Goal: Check status

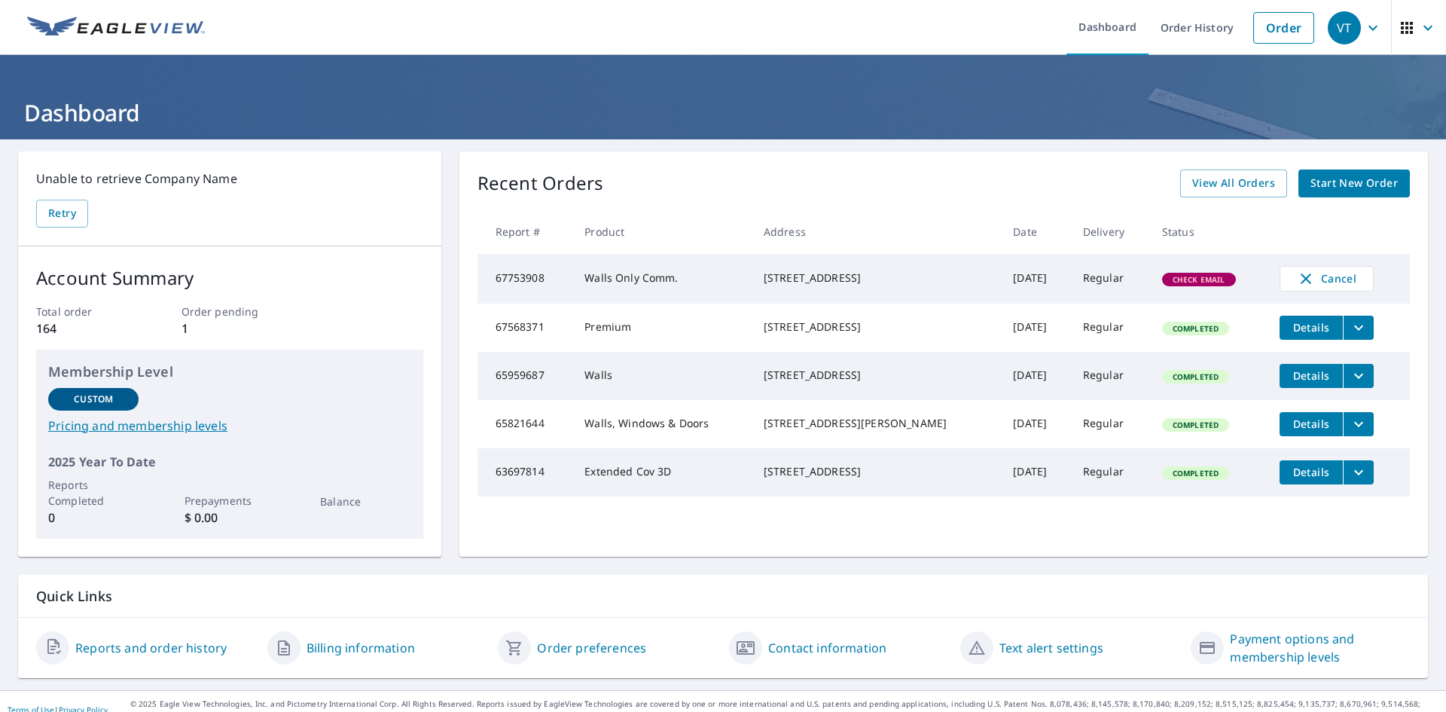
click at [518, 276] on td "67753908" at bounding box center [526, 279] width 96 height 50
click at [689, 290] on td "Walls Only Comm." at bounding box center [661, 279] width 179 height 50
drag, startPoint x: 770, startPoint y: 272, endPoint x: 880, endPoint y: 291, distance: 112.4
click at [880, 285] on div "[STREET_ADDRESS]" at bounding box center [877, 277] width 226 height 15
click at [864, 284] on div "[STREET_ADDRESS]" at bounding box center [877, 277] width 226 height 15
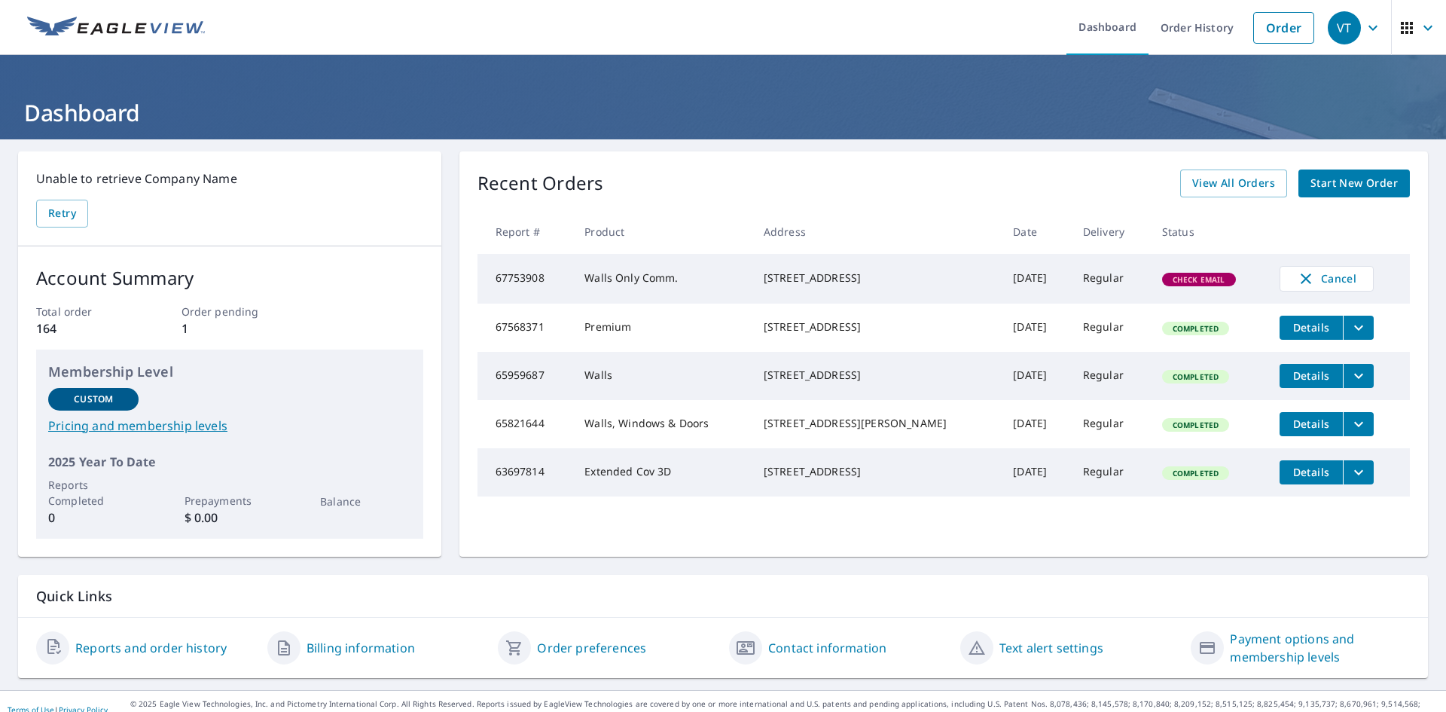
click at [886, 285] on div "[STREET_ADDRESS]" at bounding box center [877, 277] width 226 height 15
drag, startPoint x: 887, startPoint y: 285, endPoint x: 766, endPoint y: 264, distance: 123.0
click at [766, 264] on td "[STREET_ADDRESS]" at bounding box center [877, 279] width 250 height 50
copy div "[STREET_ADDRESS]"
click at [1258, 39] on link "Order" at bounding box center [1283, 28] width 61 height 32
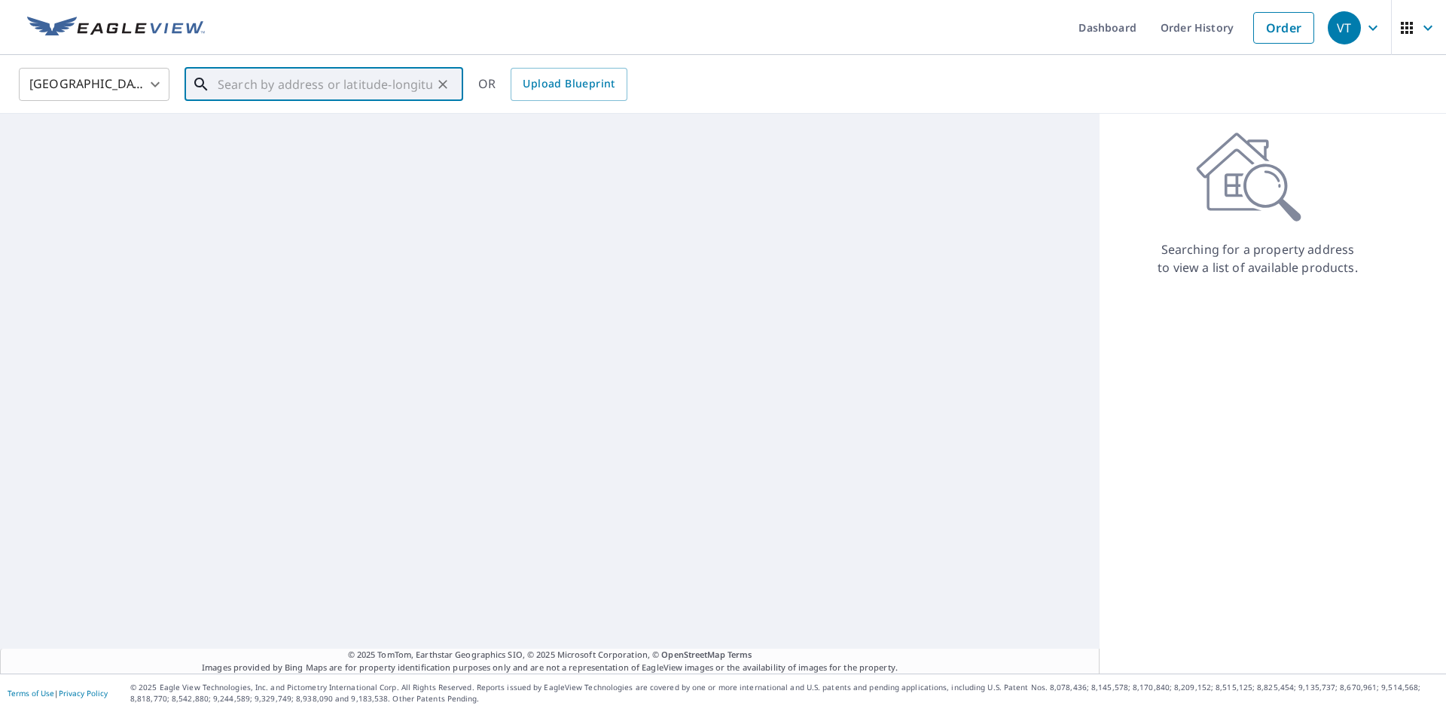
click at [266, 93] on input "text" at bounding box center [325, 84] width 215 height 42
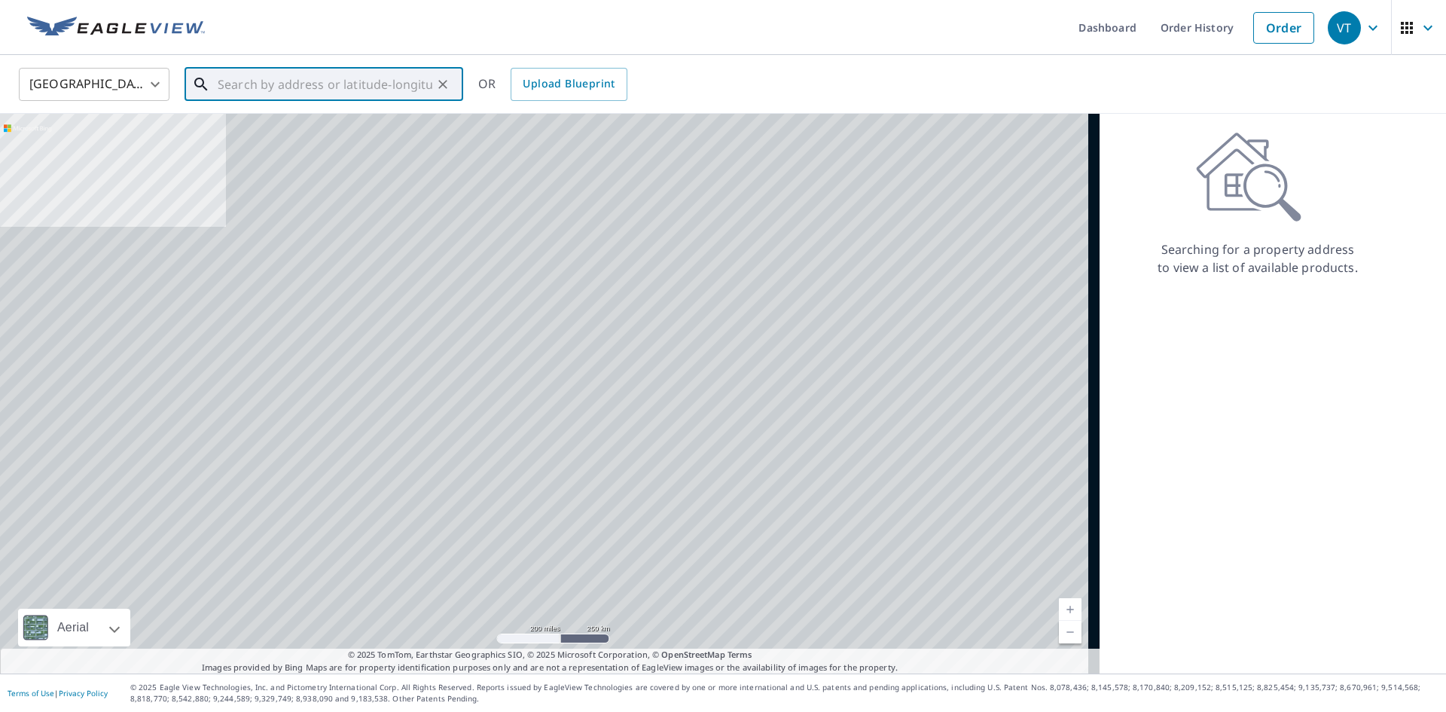
paste input "[STREET_ADDRESS]"
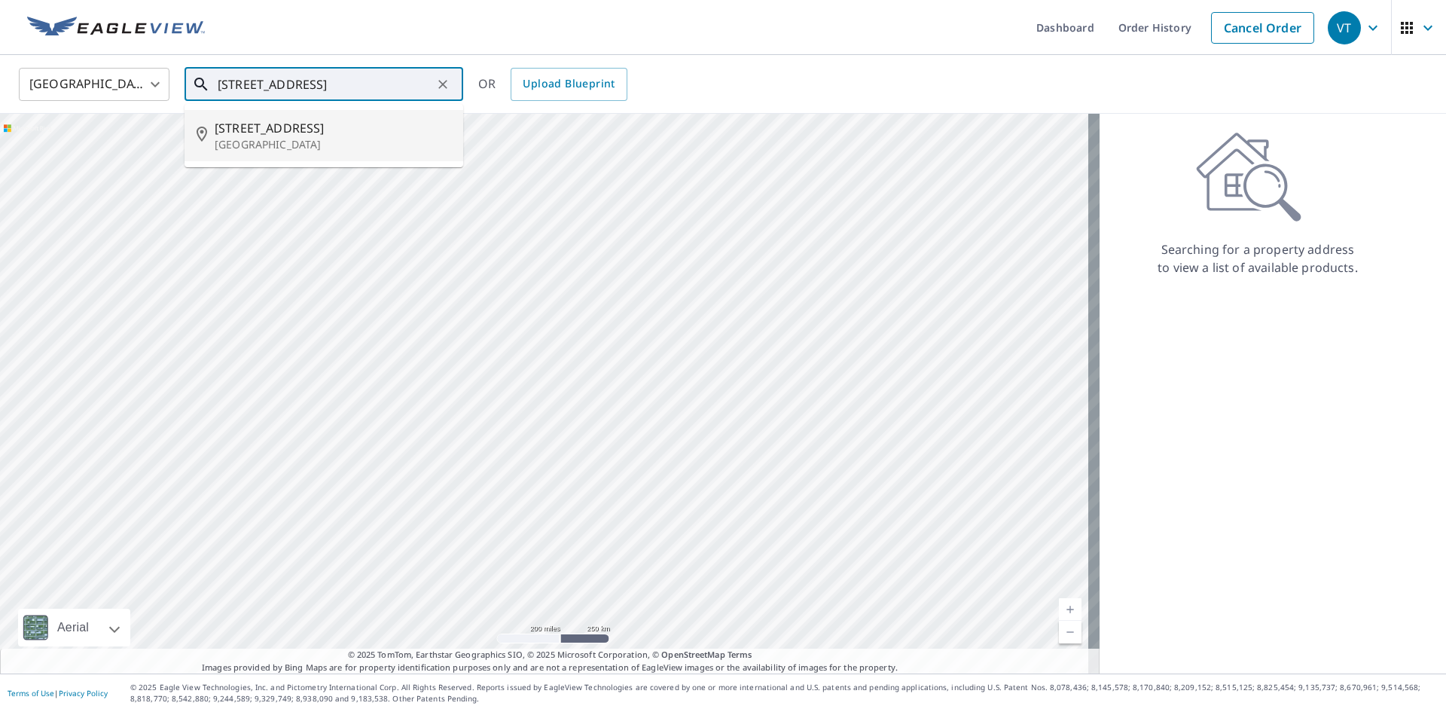
click at [349, 138] on p "[GEOGRAPHIC_DATA]" at bounding box center [333, 144] width 236 height 15
type input "[STREET_ADDRESS]"
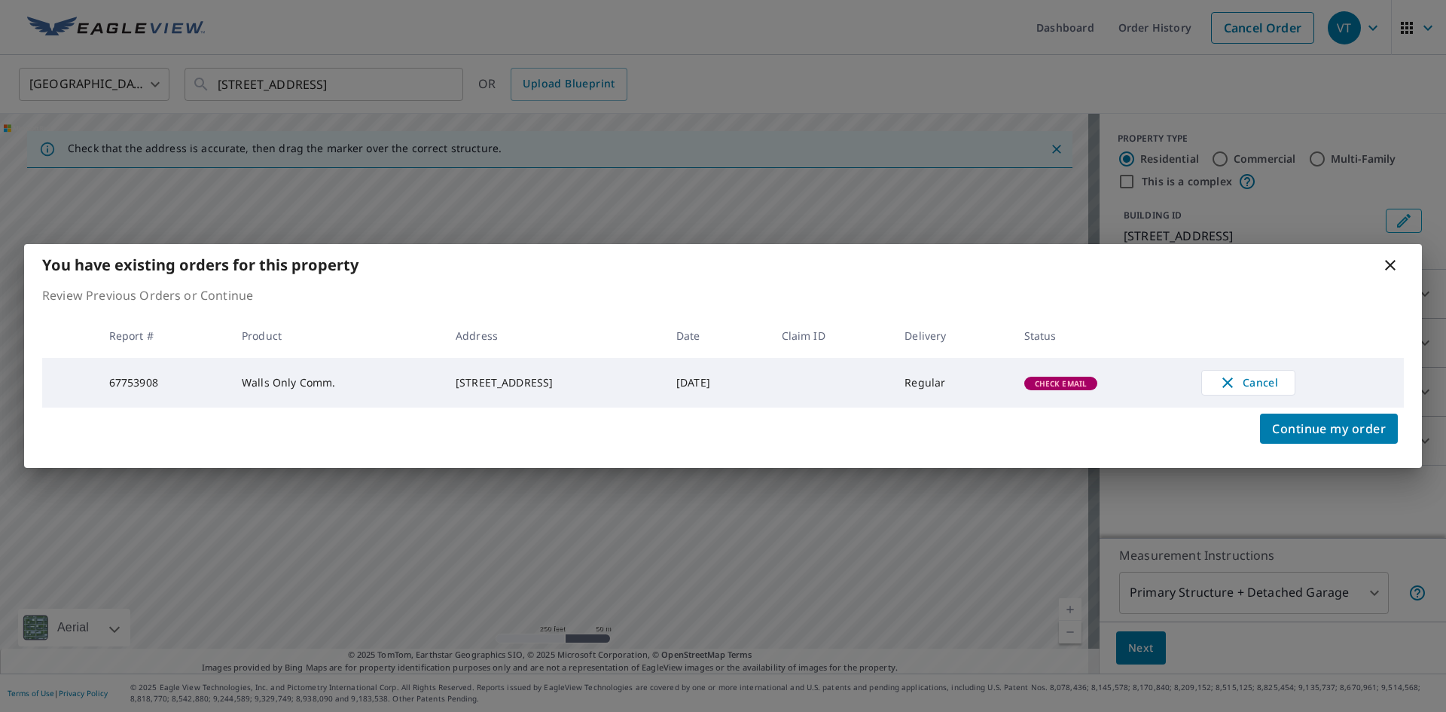
click at [930, 392] on td "Regular" at bounding box center [951, 383] width 119 height 50
click at [1095, 380] on span "Check Email" at bounding box center [1061, 383] width 71 height 11
click at [963, 369] on td "Regular" at bounding box center [951, 383] width 119 height 50
click at [1394, 267] on icon at bounding box center [1390, 265] width 11 height 11
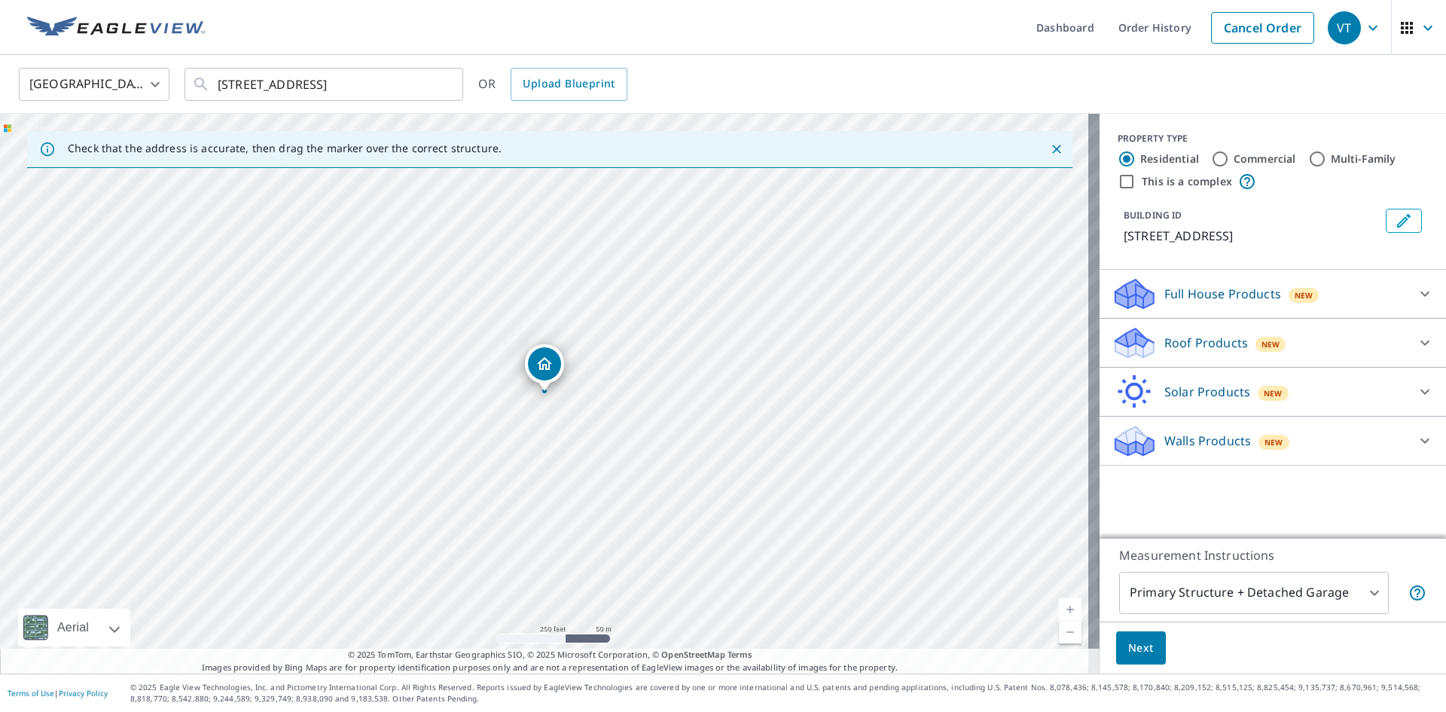
click at [1231, 297] on p "Full House Products" at bounding box center [1222, 294] width 117 height 18
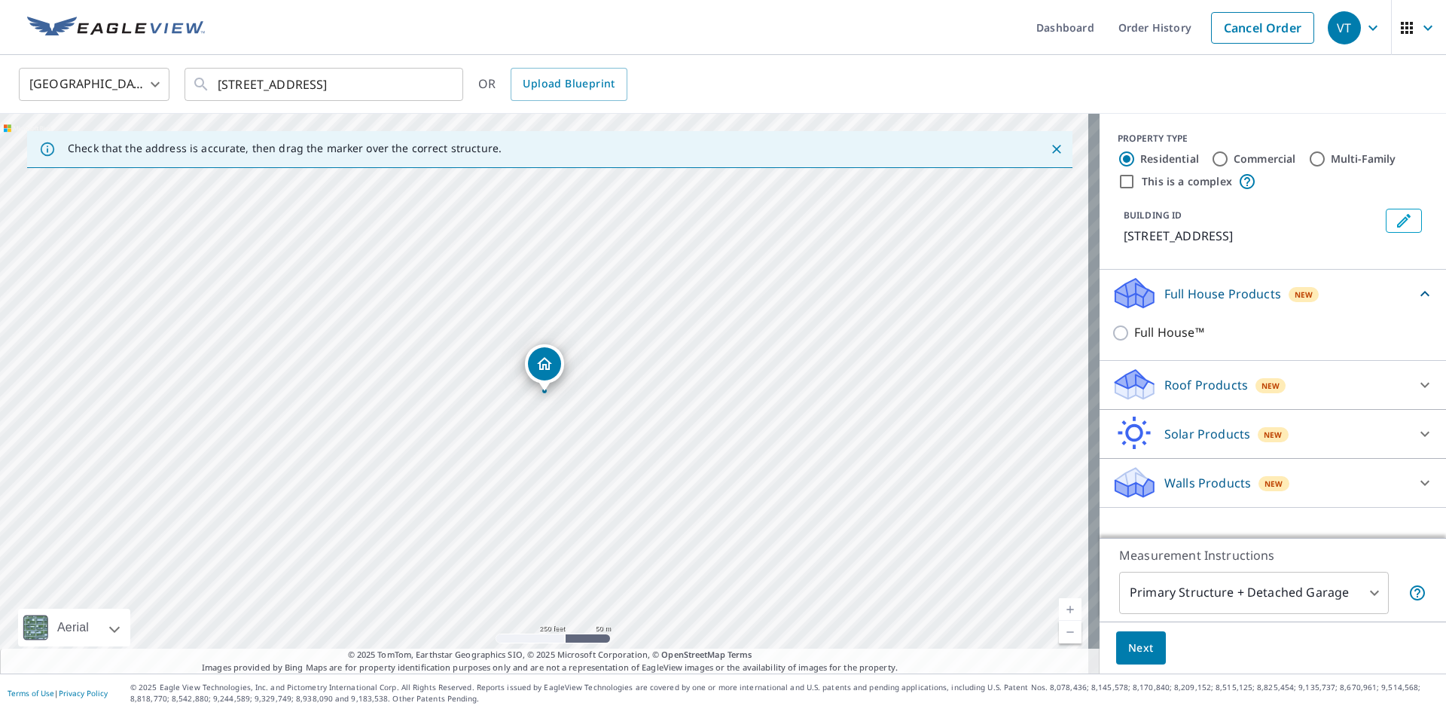
click at [1231, 297] on p "Full House Products" at bounding box center [1222, 294] width 117 height 18
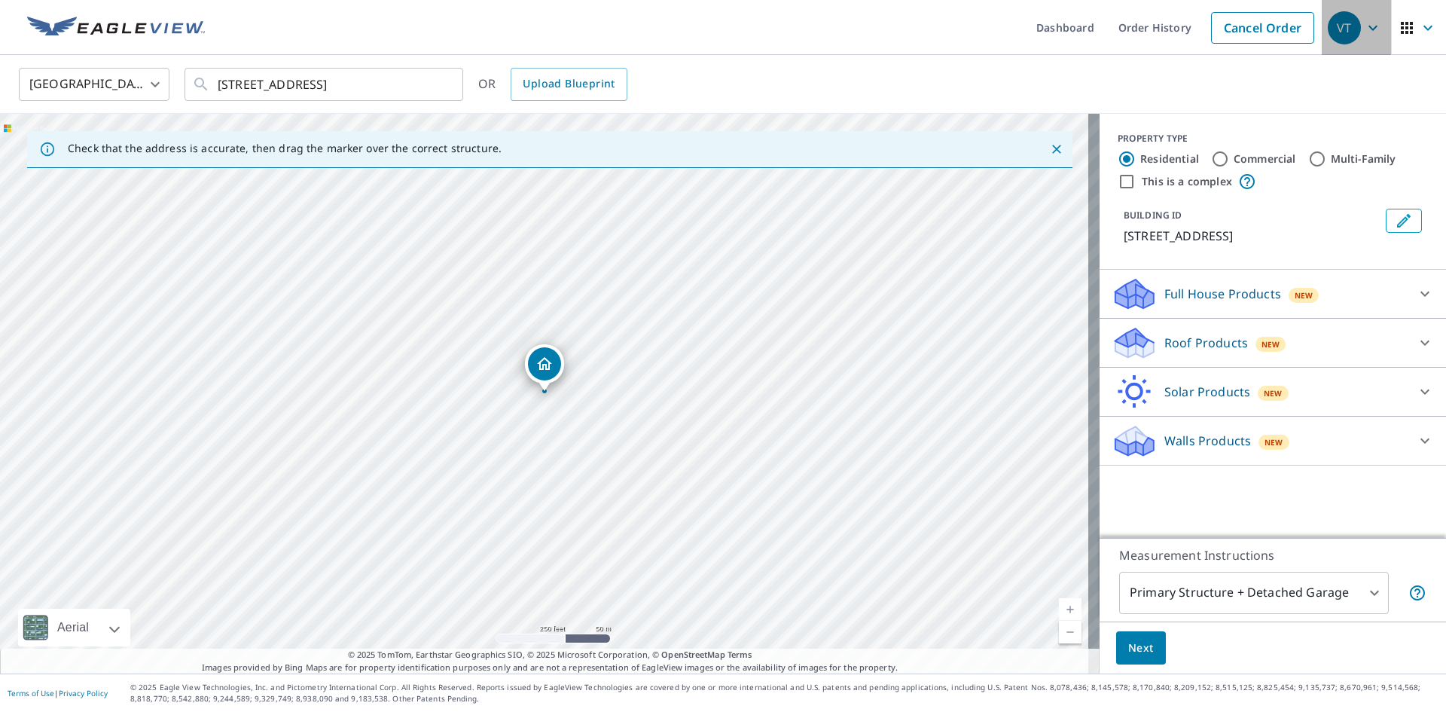
click at [1343, 26] on div "VT" at bounding box center [1344, 27] width 33 height 33
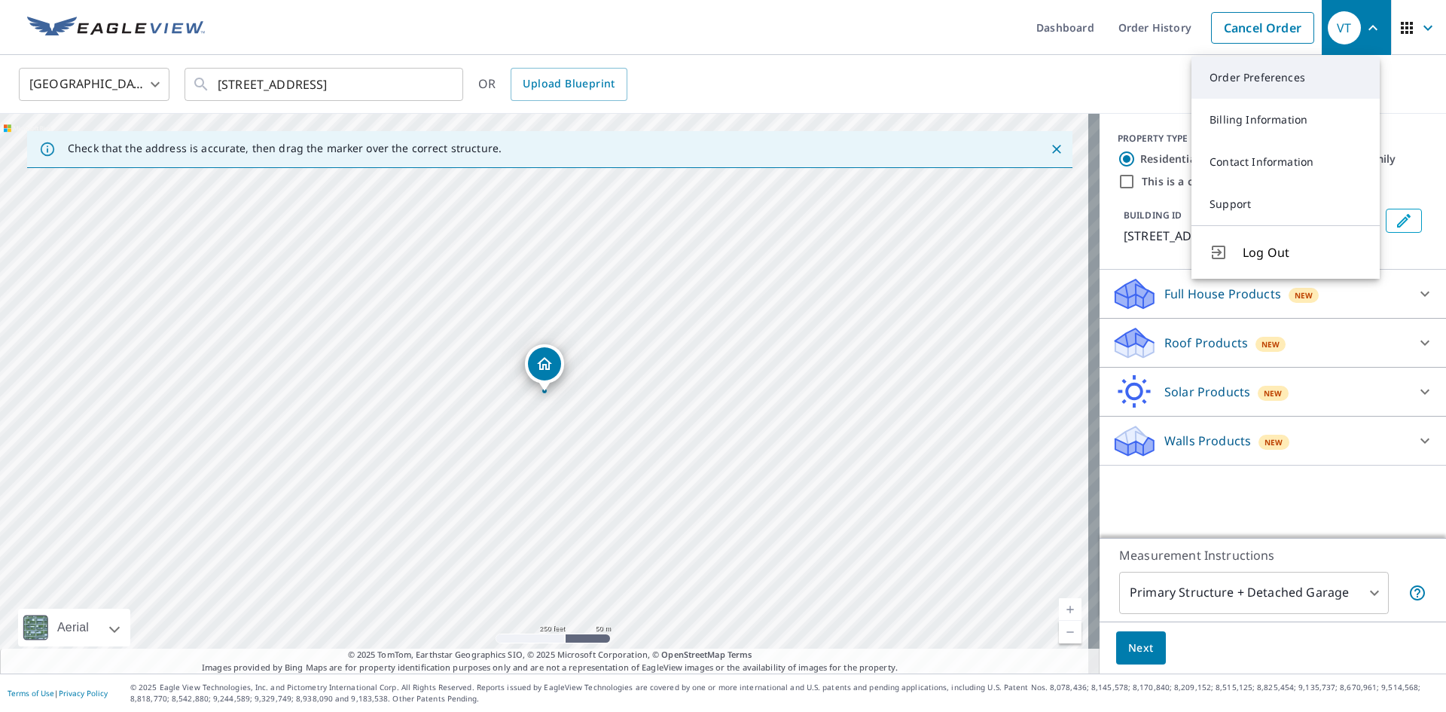
click at [1274, 85] on link "Order Preferences" at bounding box center [1286, 77] width 188 height 42
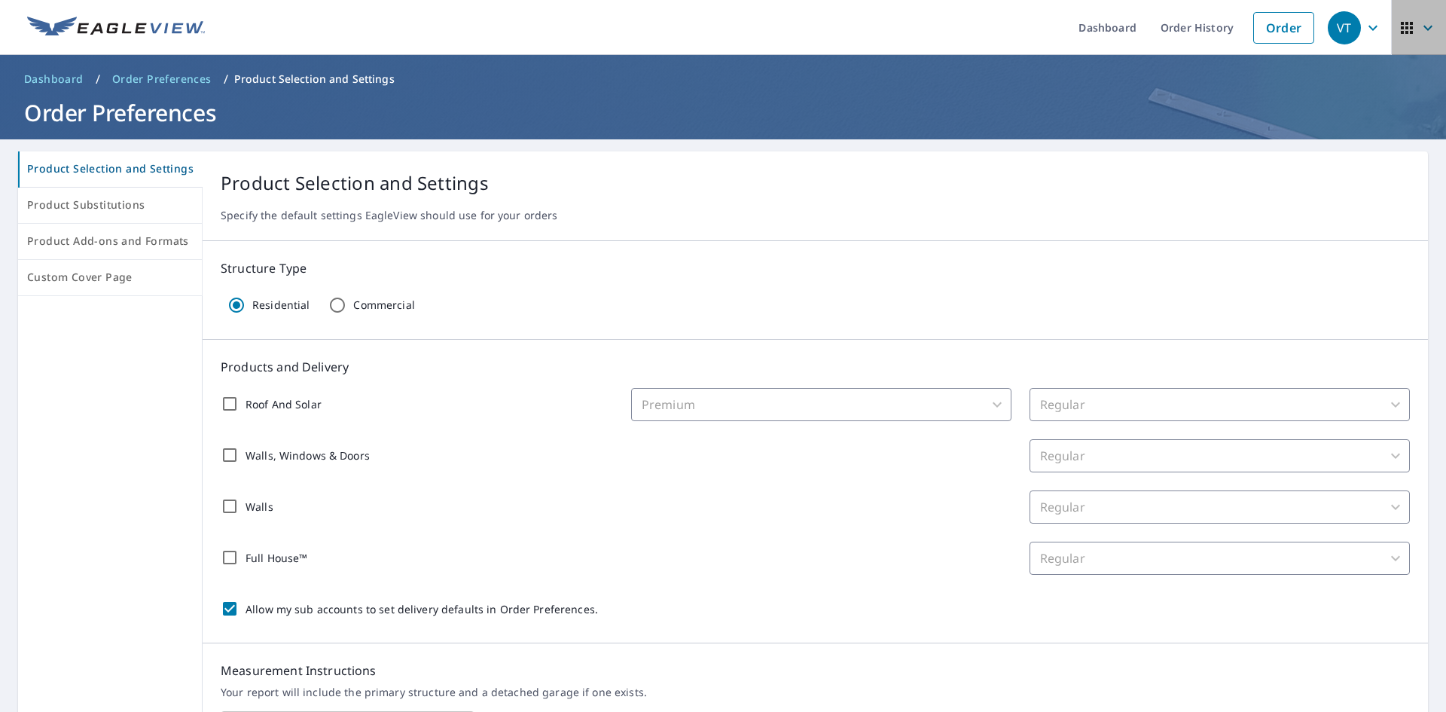
click at [1419, 19] on icon "button" at bounding box center [1428, 28] width 18 height 18
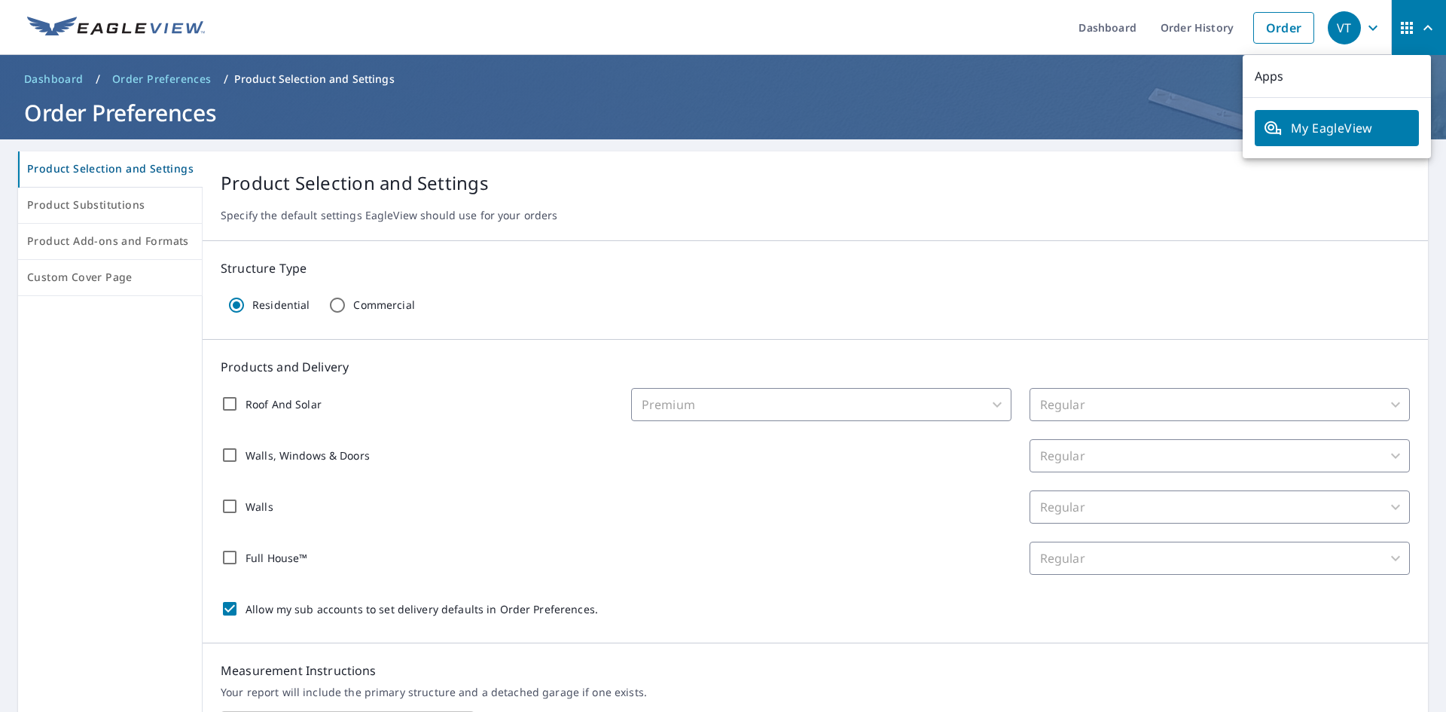
click at [1419, 20] on icon "button" at bounding box center [1428, 28] width 18 height 18
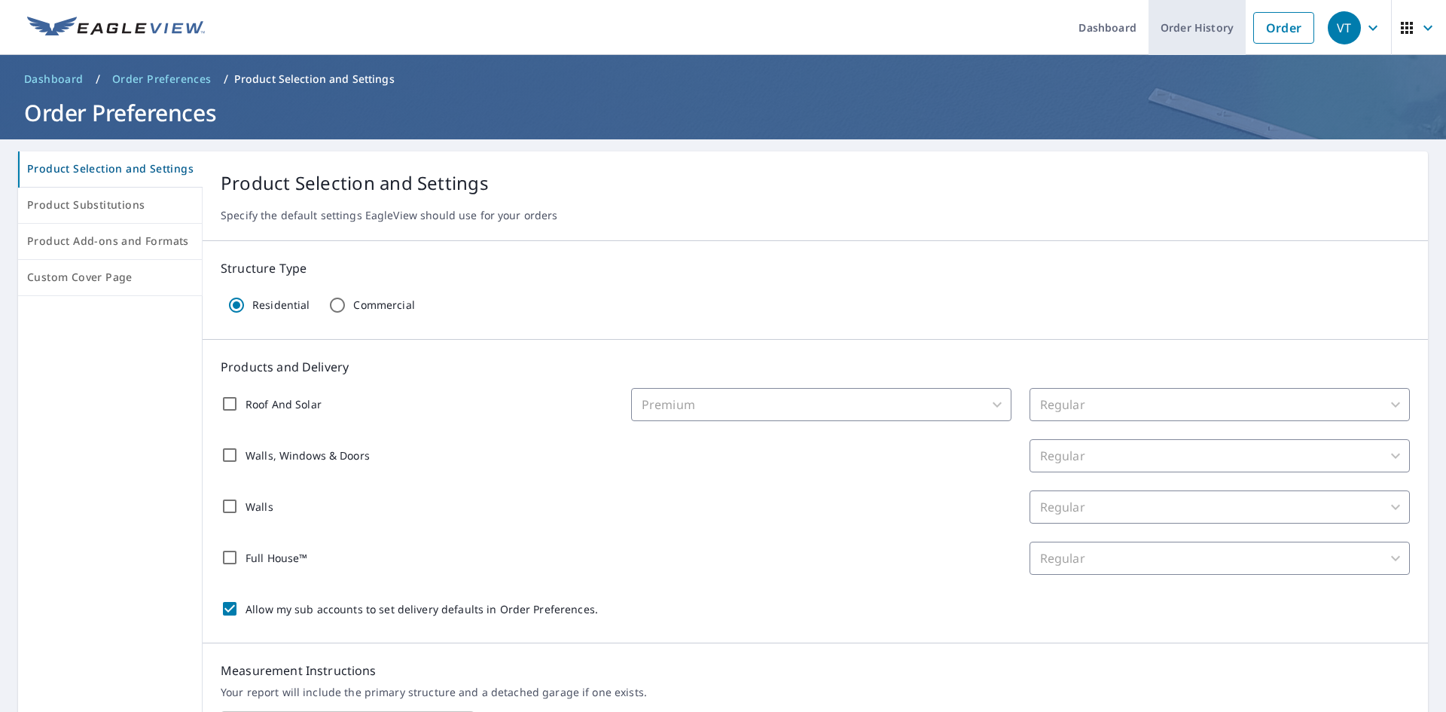
click at [1164, 19] on link "Order History" at bounding box center [1197, 27] width 97 height 55
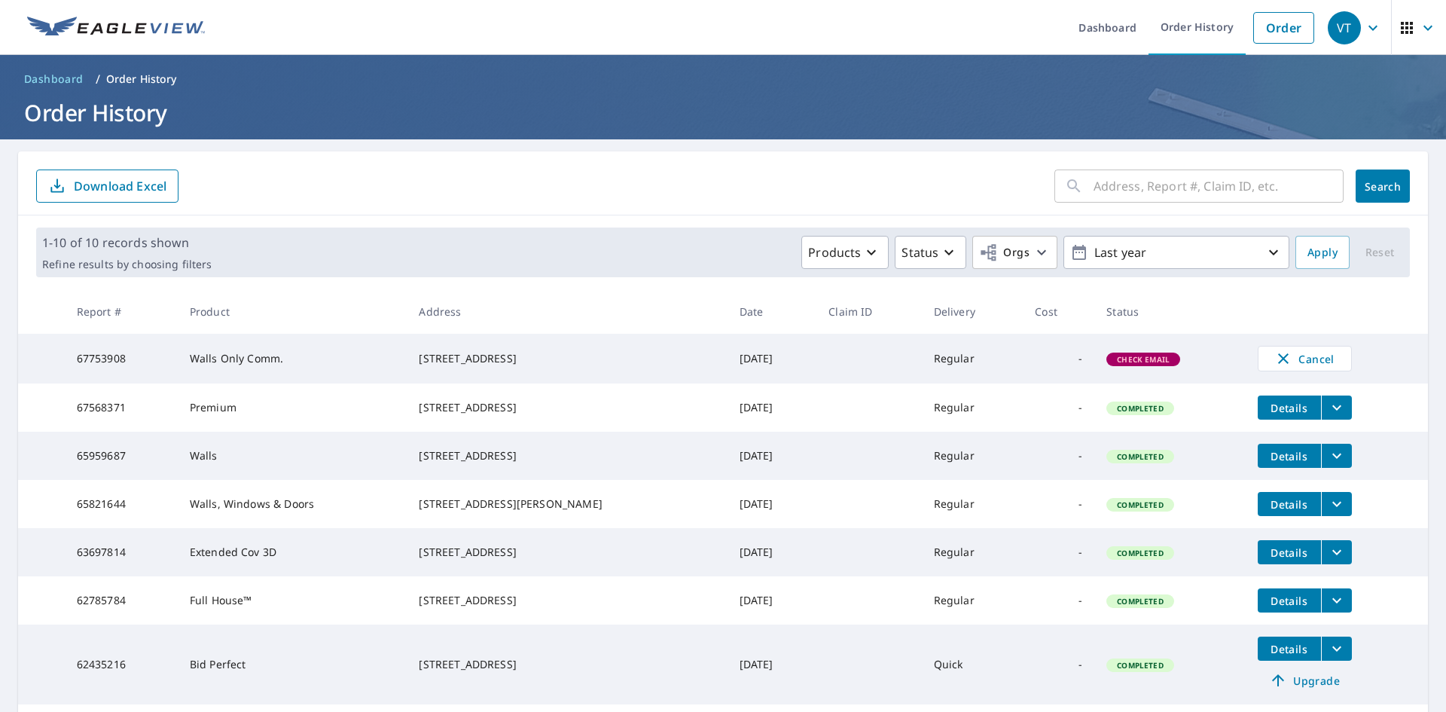
scroll to position [75, 0]
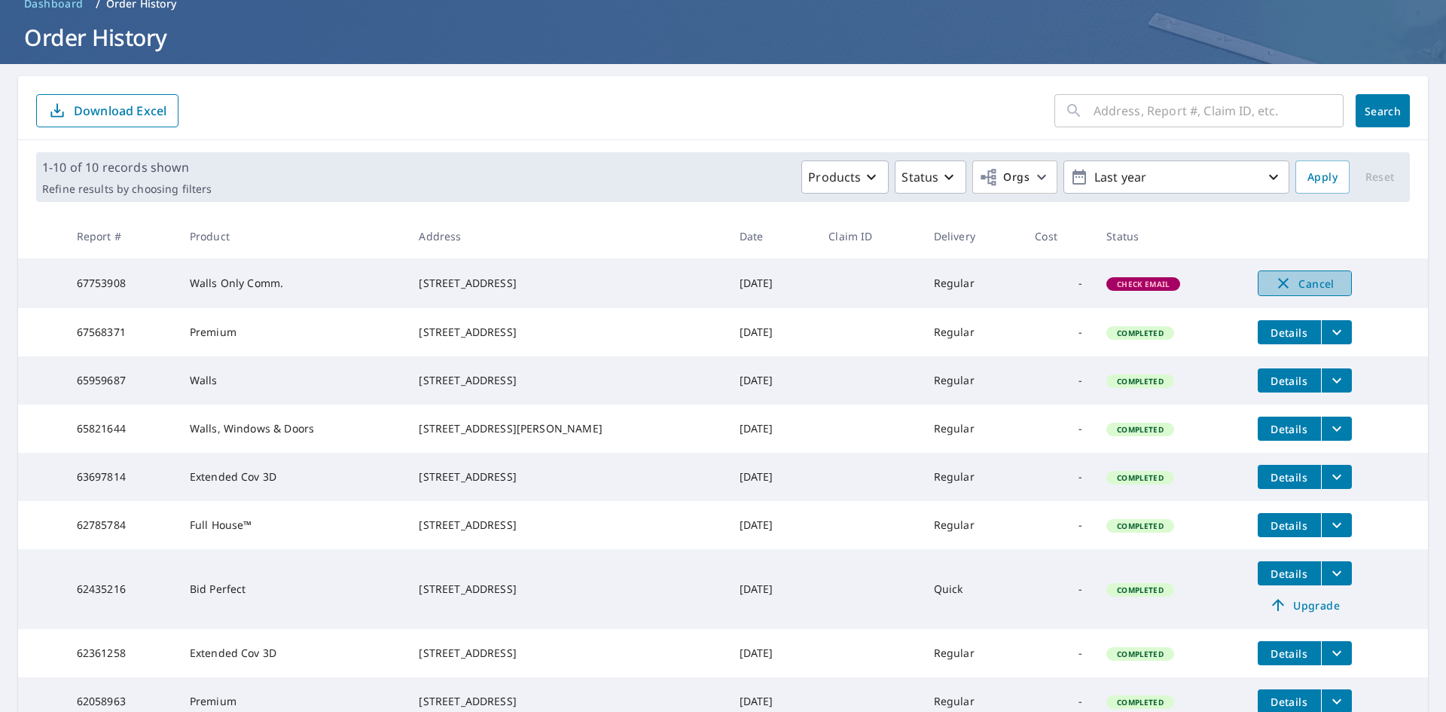
click at [1278, 283] on span "Cancel" at bounding box center [1305, 283] width 63 height 18
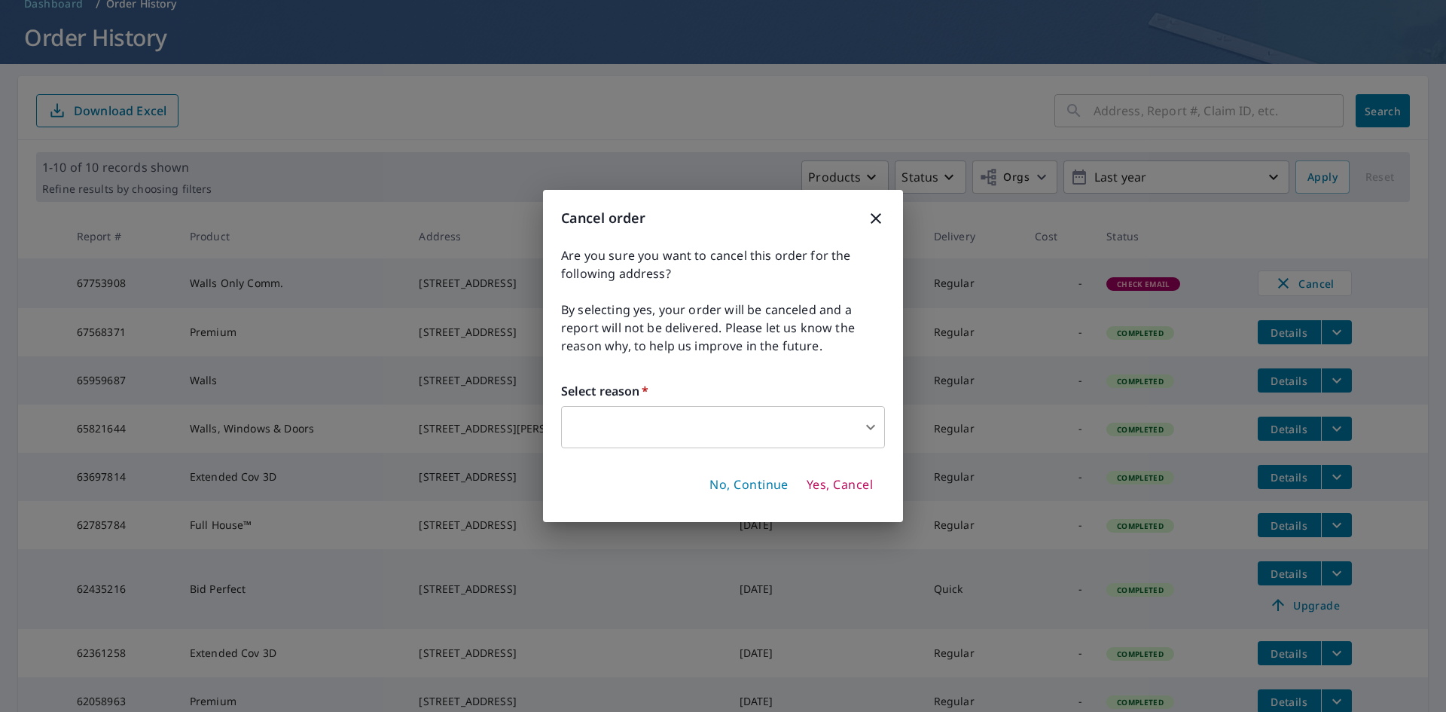
click at [837, 415] on body "VT VT Dashboard Order History Order VT Dashboard / Order History Order History …" at bounding box center [723, 356] width 1446 height 712
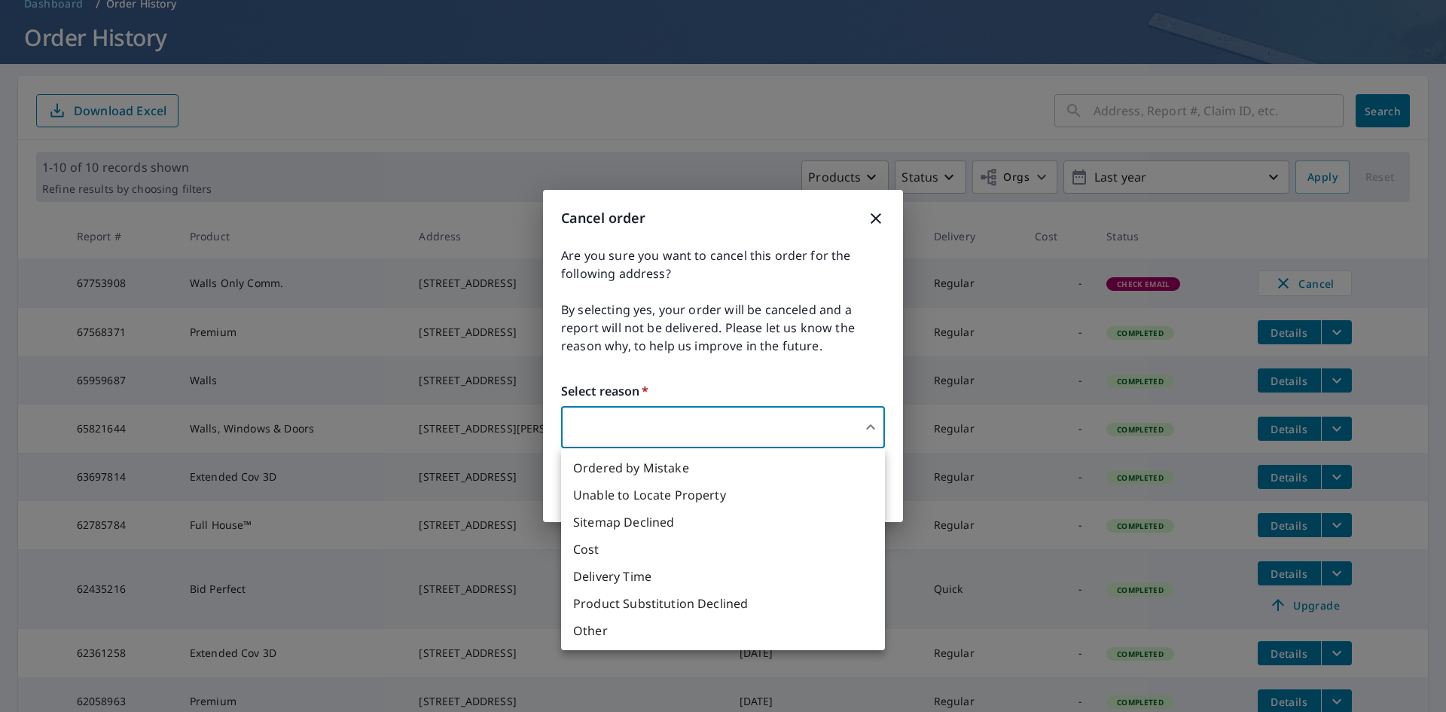
click at [627, 639] on li "Other" at bounding box center [723, 630] width 324 height 27
type input "36"
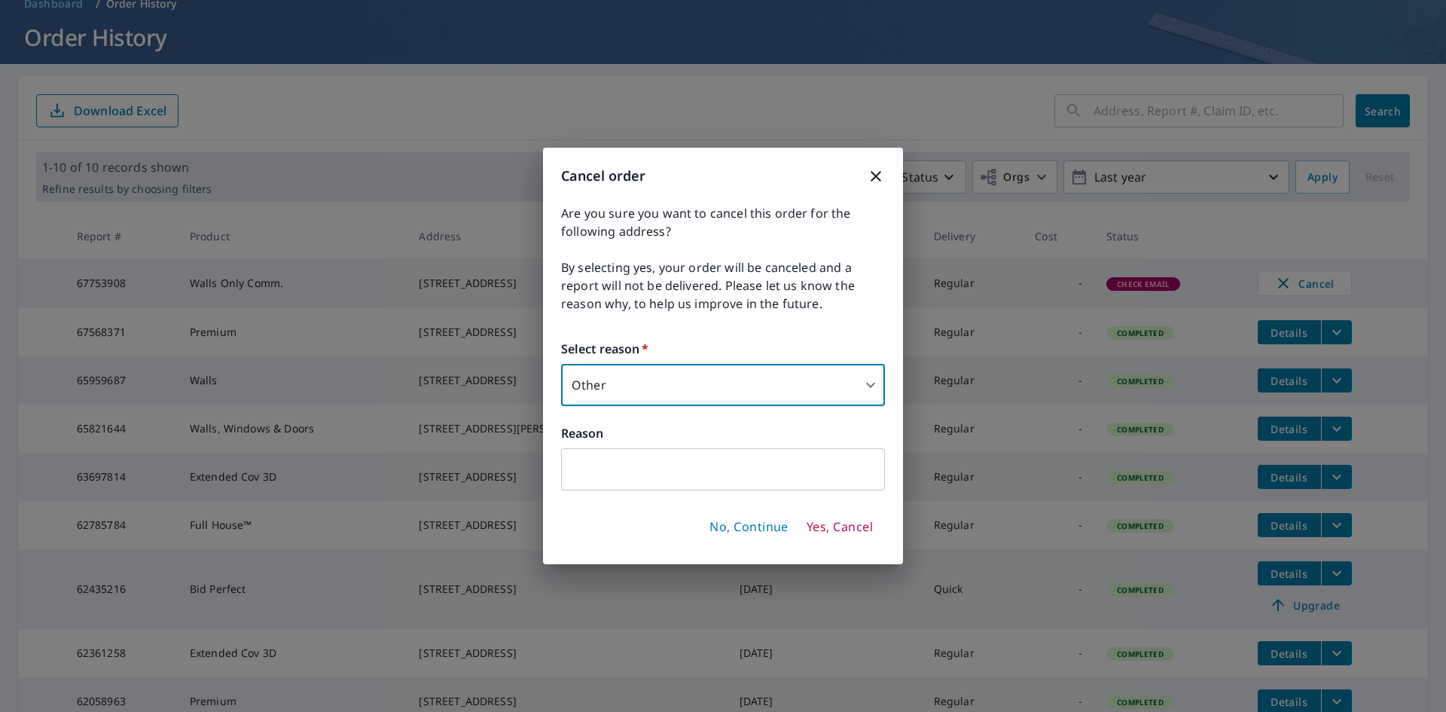
click at [722, 484] on input "text" at bounding box center [723, 469] width 324 height 42
click at [760, 423] on div "Are you sure you want to cancel this order for the following address? By select…" at bounding box center [723, 347] width 324 height 286
click at [886, 171] on div "Cancel order Are you sure you want to cancel this order for the following addre…" at bounding box center [723, 356] width 360 height 416
click at [868, 177] on icon "button" at bounding box center [876, 176] width 18 height 18
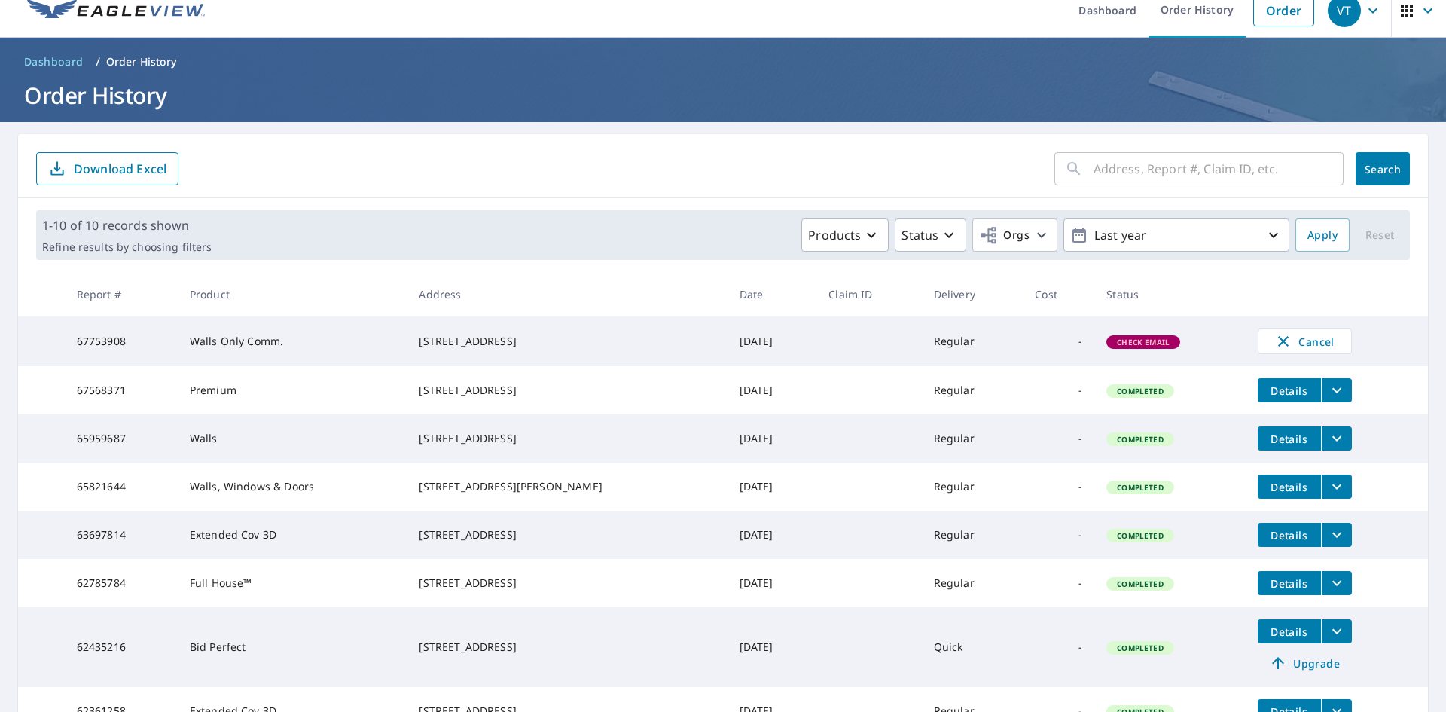
scroll to position [0, 0]
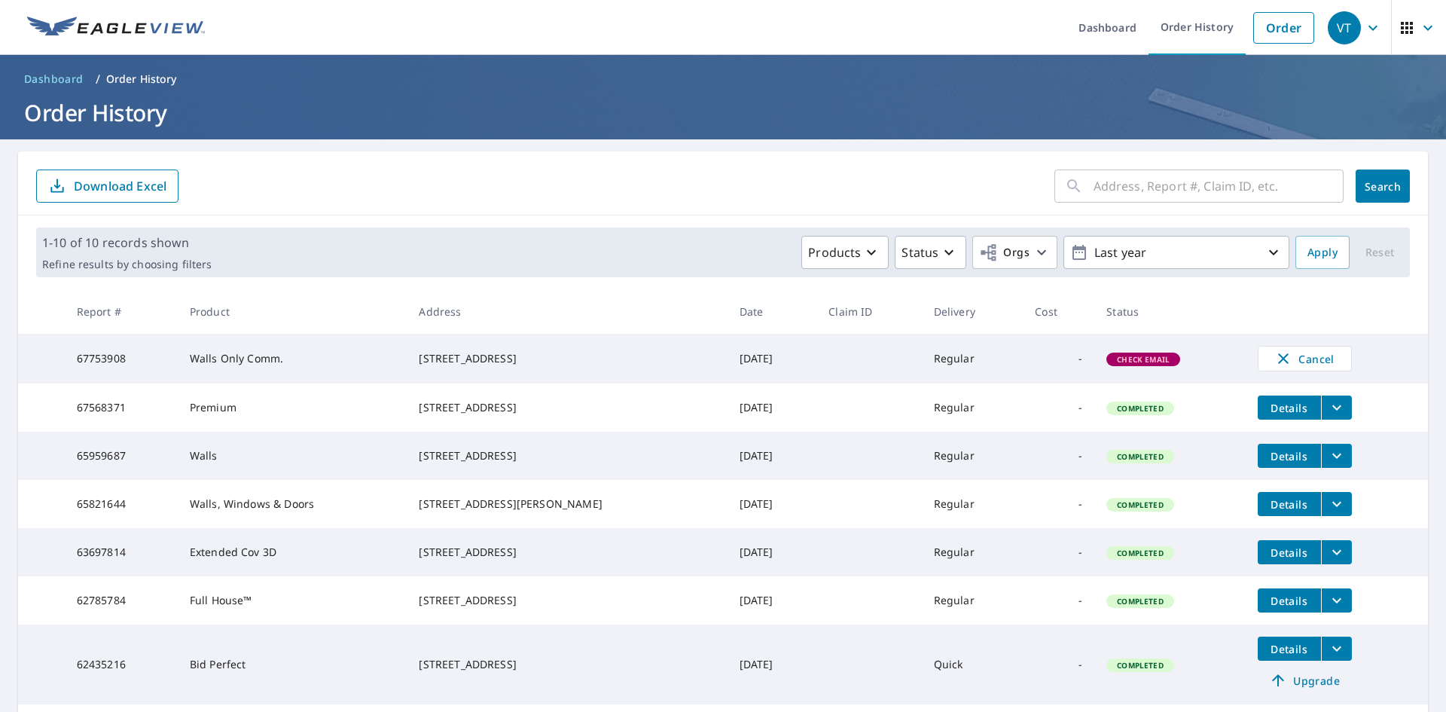
click at [1108, 364] on span "Check Email" at bounding box center [1143, 359] width 71 height 11
drag, startPoint x: 1018, startPoint y: 368, endPoint x: 836, endPoint y: 370, distance: 181.5
click at [844, 370] on tr "67753908 Walls Only Comm. [STREET_ADDRESS] [DATE] Regular - Check Email Cancel" at bounding box center [723, 359] width 1410 height 50
drag, startPoint x: 775, startPoint y: 367, endPoint x: 157, endPoint y: 365, distance: 618.3
click at [157, 365] on tr "67753908 Walls Only Comm. [STREET_ADDRESS] [DATE] Regular - Check Email Cancel" at bounding box center [723, 359] width 1410 height 50
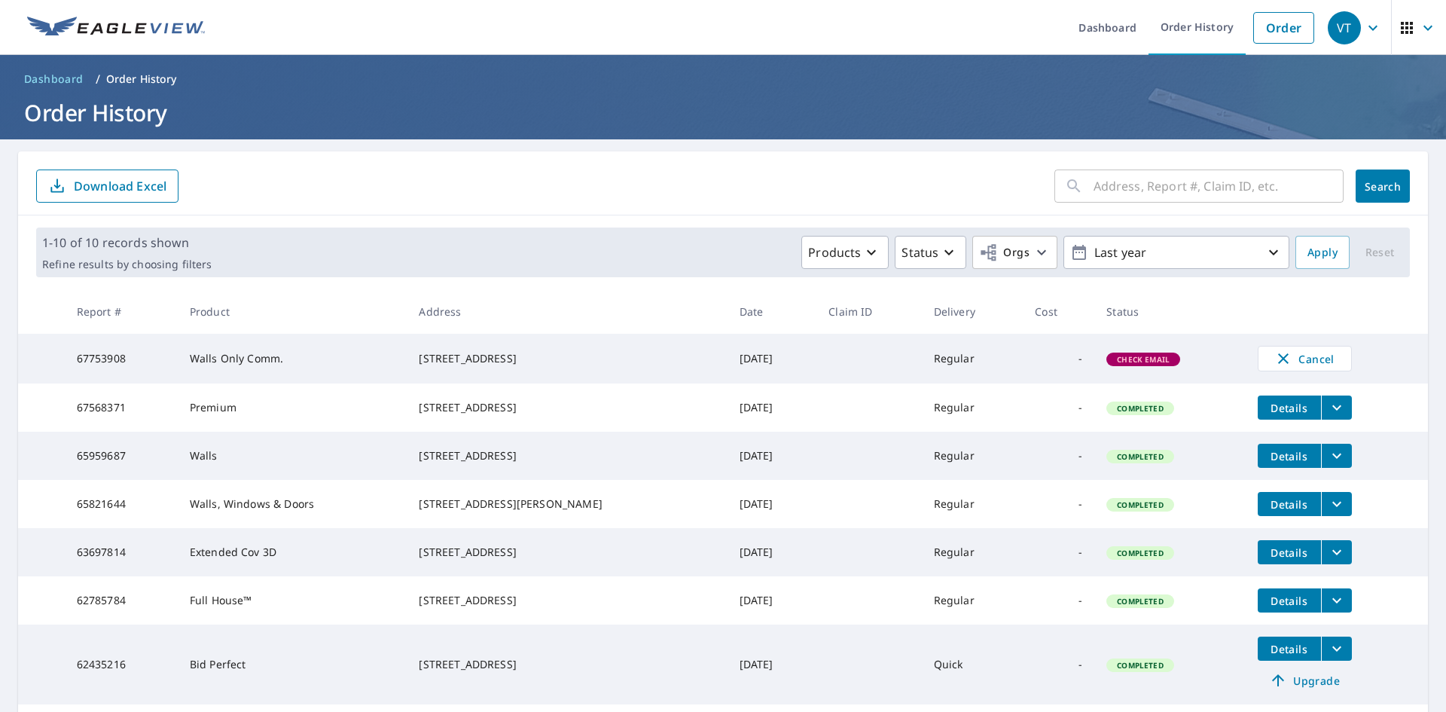
click at [67, 359] on td "67753908" at bounding box center [121, 359] width 113 height 50
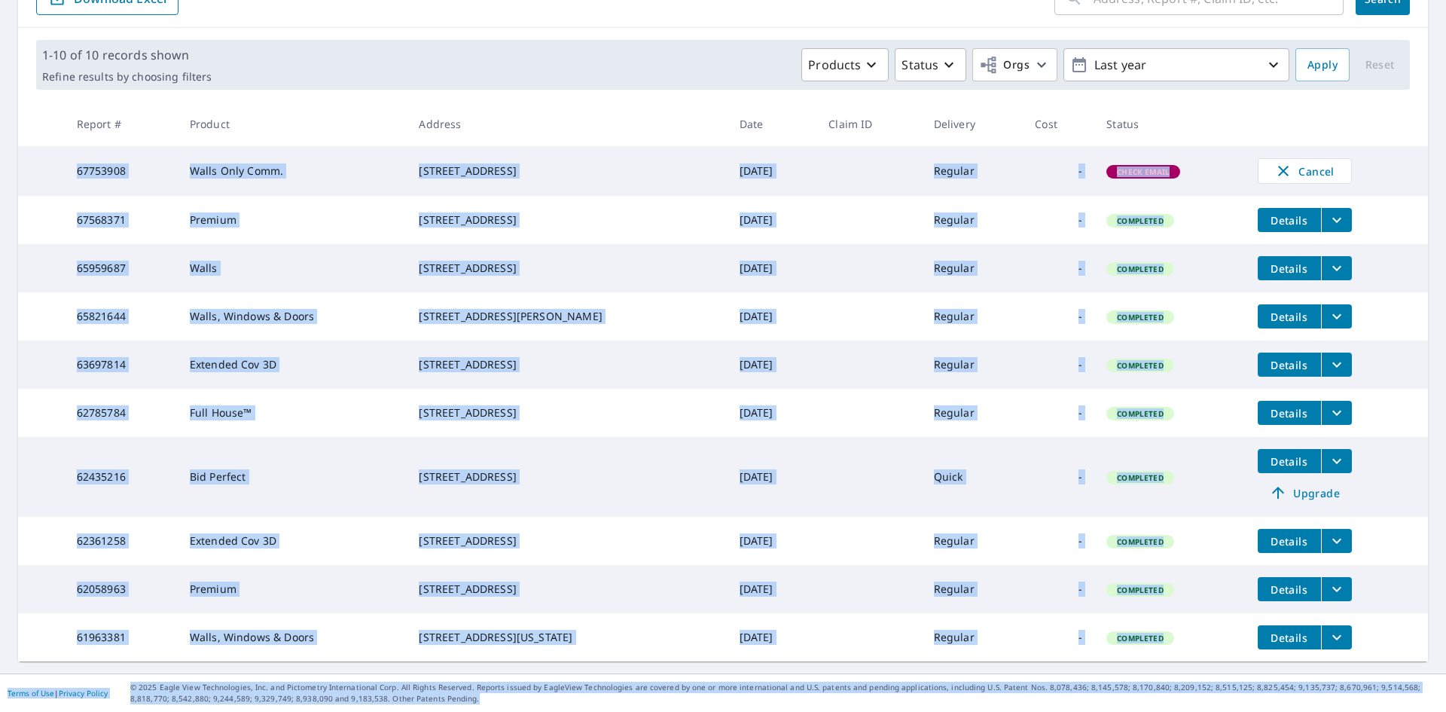
scroll to position [240, 0]
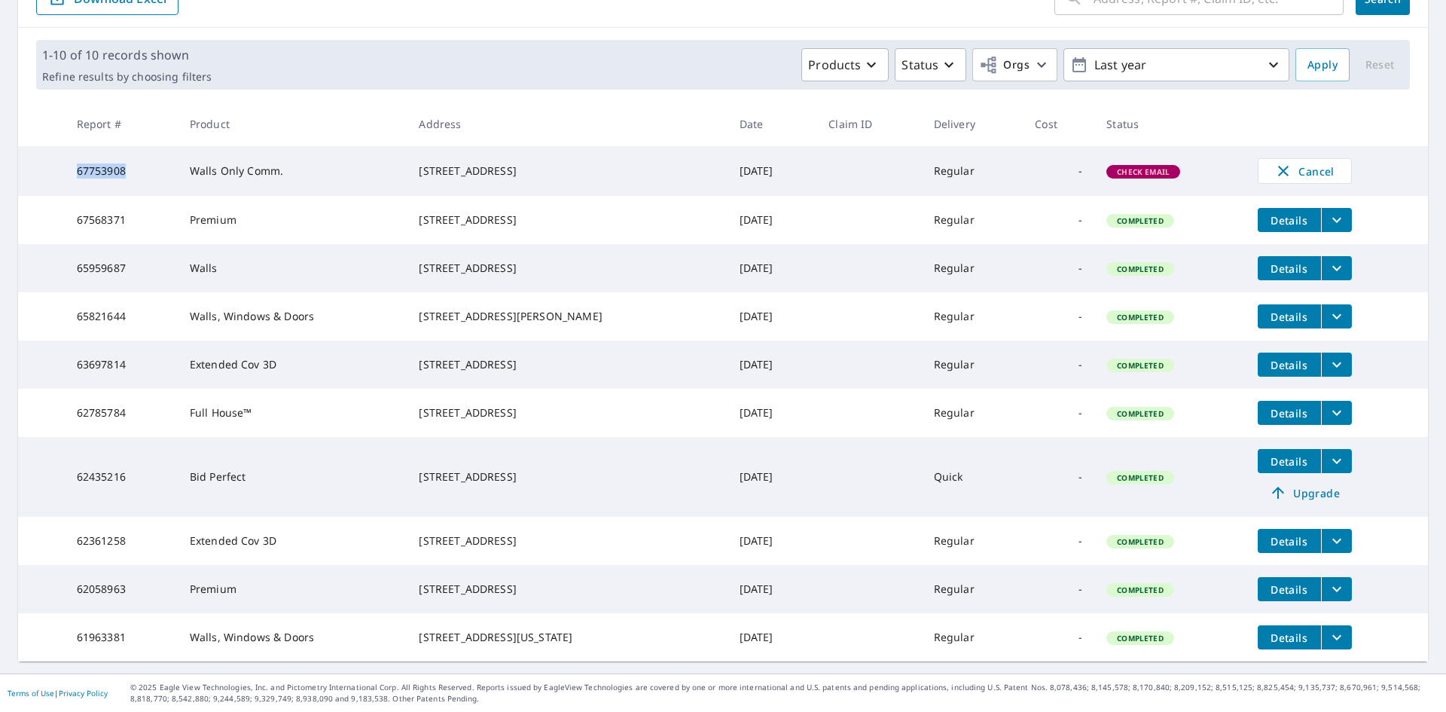
drag, startPoint x: 67, startPoint y: 359, endPoint x: 143, endPoint y: 103, distance: 267.1
click at [143, 146] on td "67753908" at bounding box center [121, 171] width 113 height 50
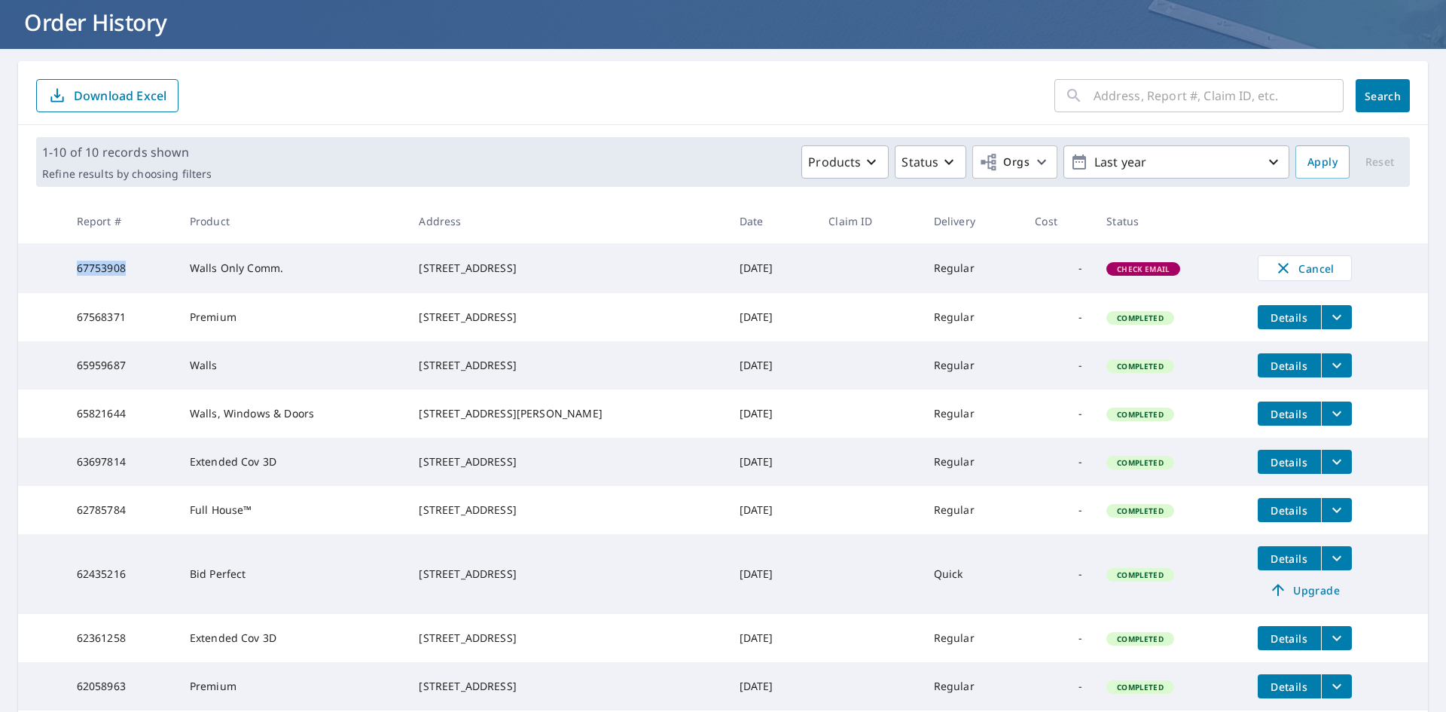
scroll to position [90, 0]
click at [314, 176] on div "Products Status Orgs Last year" at bounding box center [754, 162] width 1072 height 33
